Goal: Task Accomplishment & Management: Complete application form

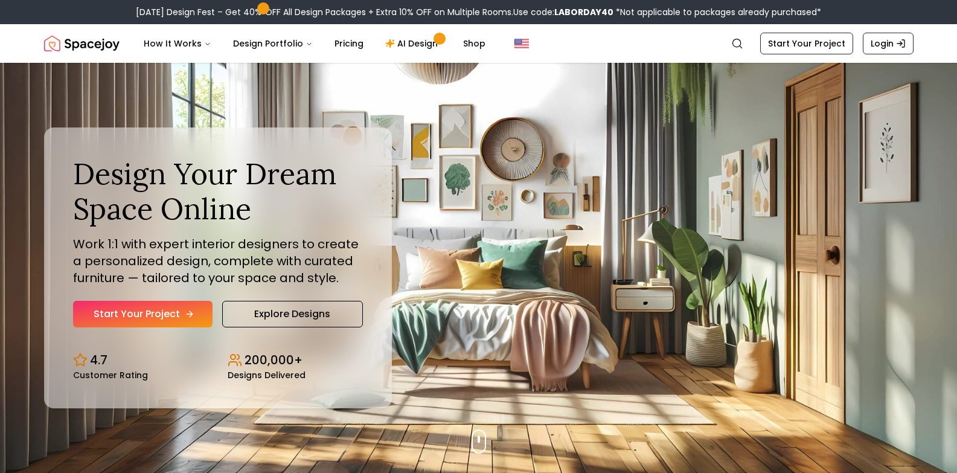
click at [127, 309] on link "Start Your Project" at bounding box center [142, 314] width 139 height 27
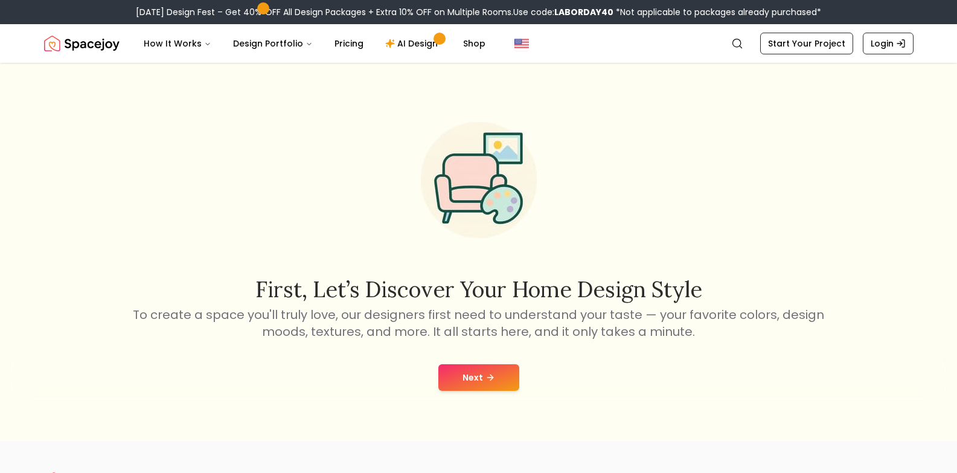
click at [475, 386] on button "Next" at bounding box center [478, 377] width 81 height 27
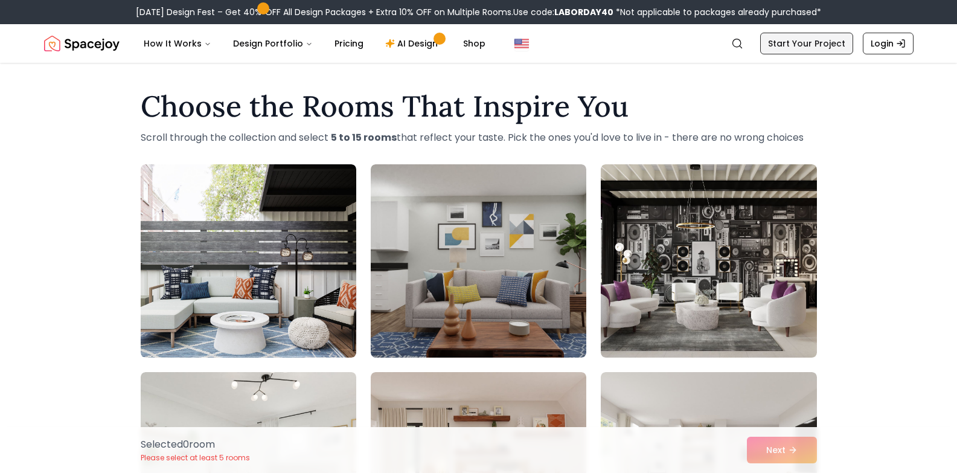
click at [830, 33] on link "Start Your Project" at bounding box center [806, 44] width 93 height 22
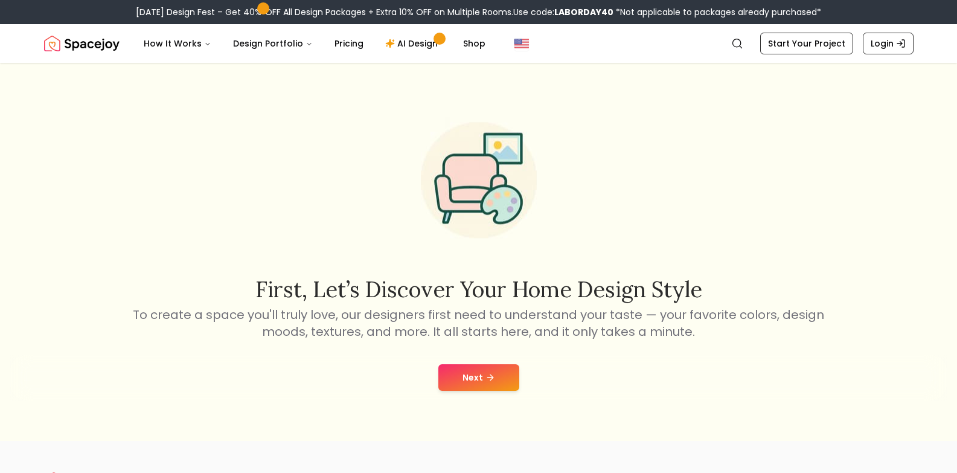
click at [489, 391] on div "Next" at bounding box center [479, 377] width 938 height 46
click at [476, 365] on button "Next" at bounding box center [478, 377] width 81 height 27
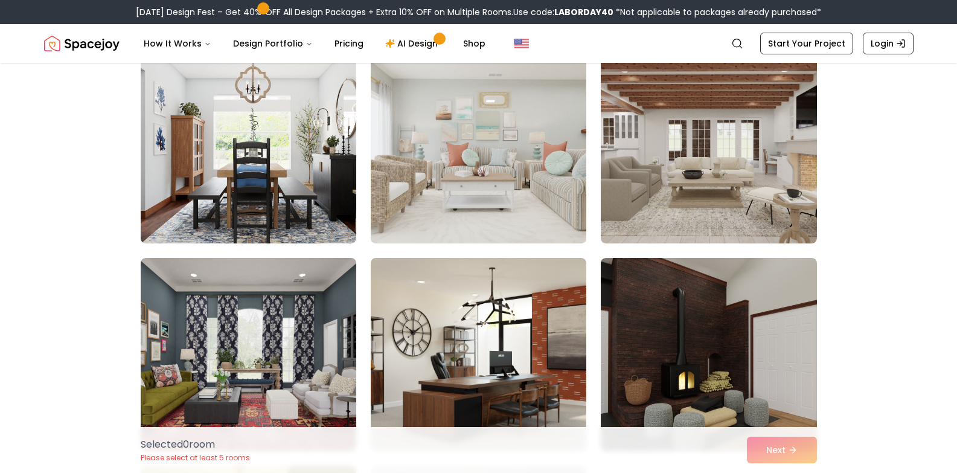
scroll to position [966, 0]
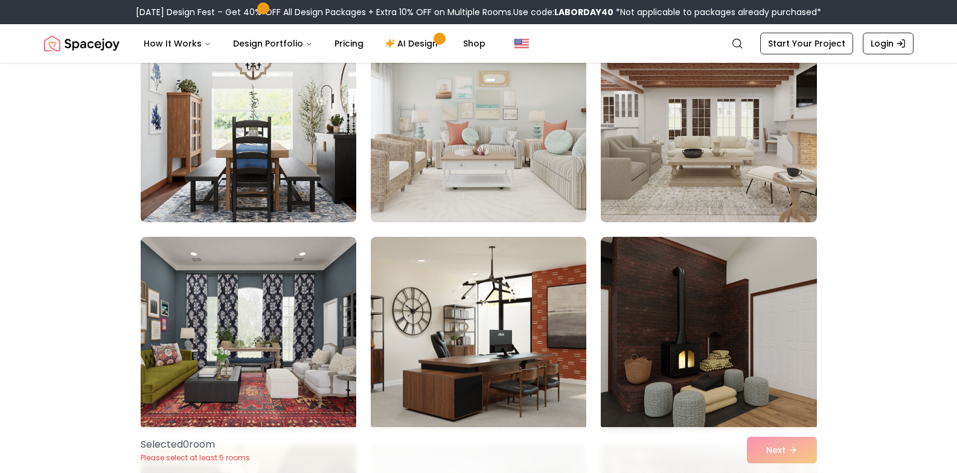
click at [323, 144] on img at bounding box center [248, 125] width 226 height 203
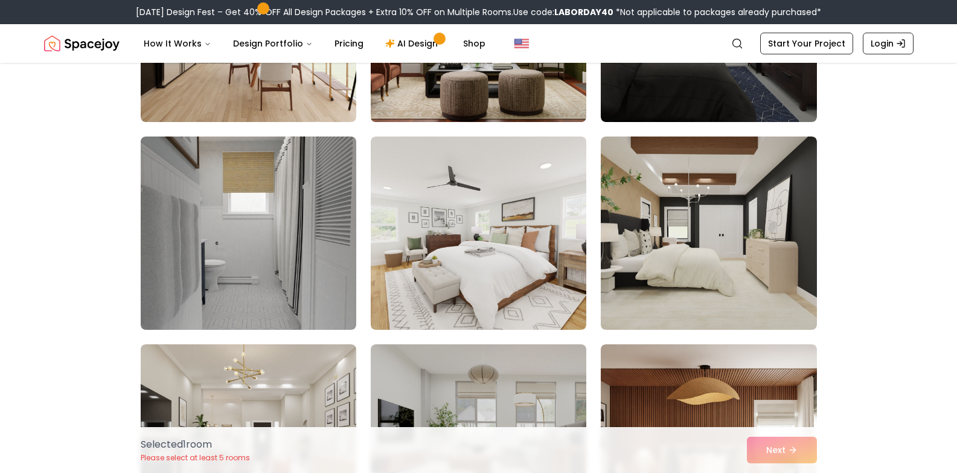
scroll to position [1691, 0]
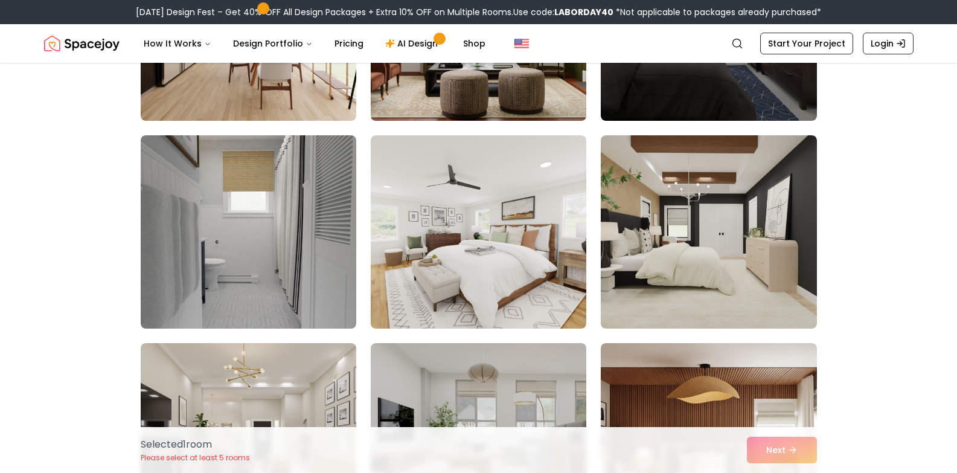
click at [489, 80] on img at bounding box center [478, 24] width 226 height 203
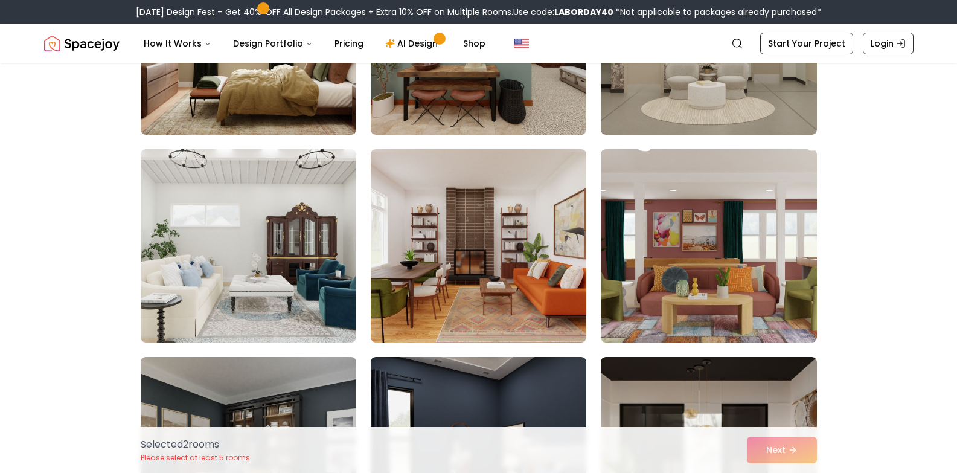
scroll to position [2355, 0]
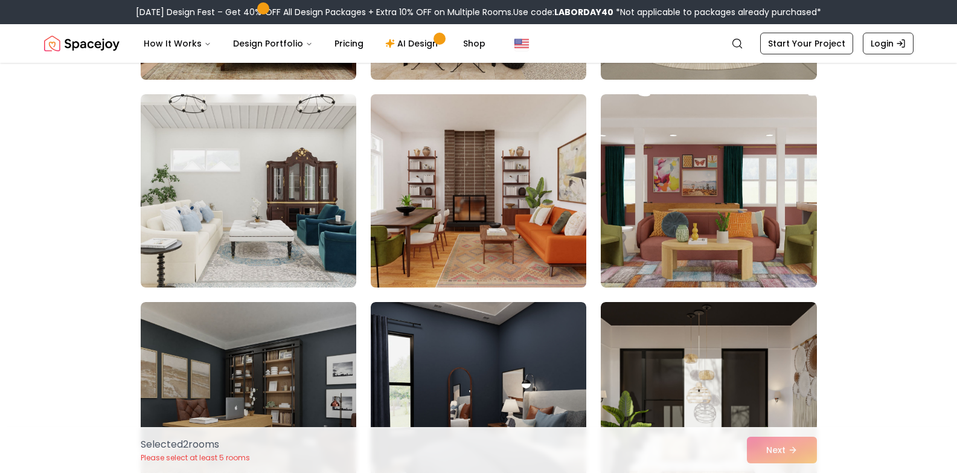
click at [537, 158] on img at bounding box center [478, 190] width 226 height 203
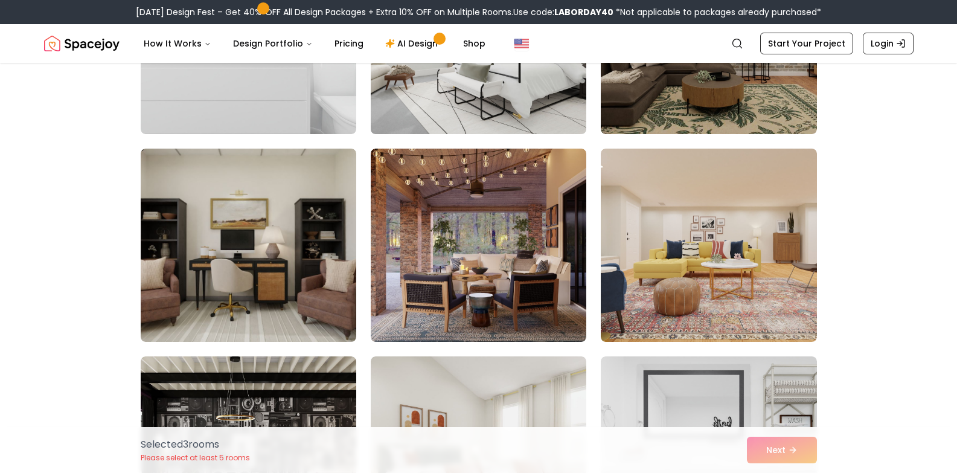
scroll to position [4830, 0]
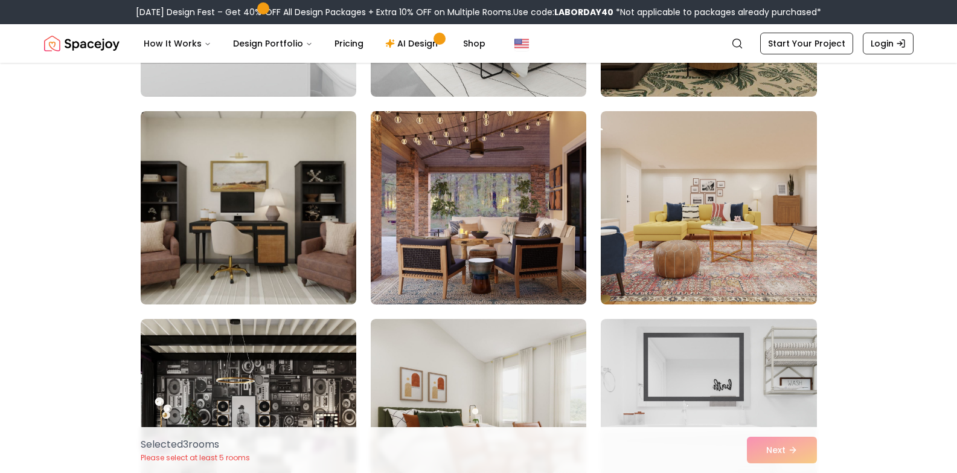
click at [555, 158] on img at bounding box center [478, 207] width 226 height 203
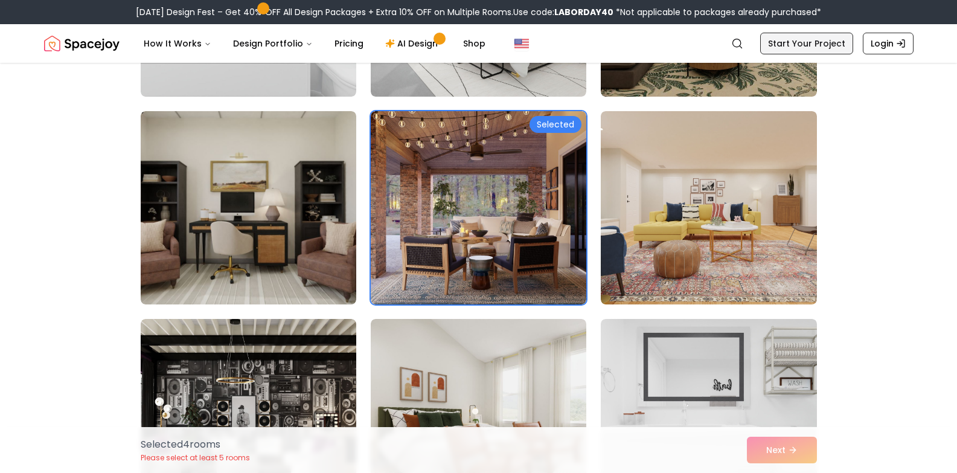
click at [802, 41] on link "Start Your Project" at bounding box center [806, 44] width 93 height 22
